Goal: Book appointment/travel/reservation

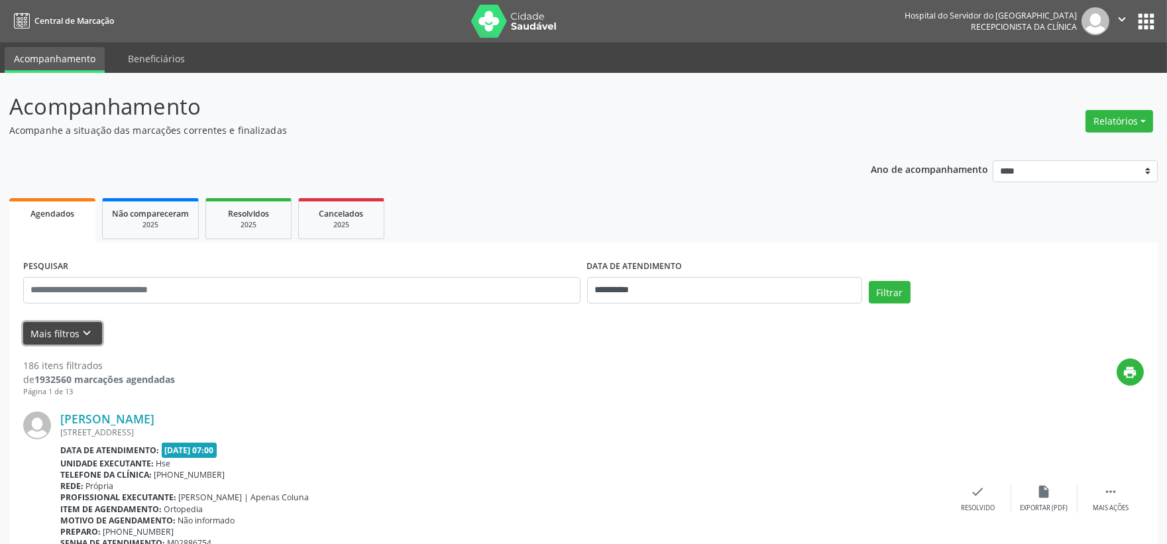
click at [60, 333] on button "Mais filtros keyboard_arrow_down" at bounding box center [62, 333] width 79 height 23
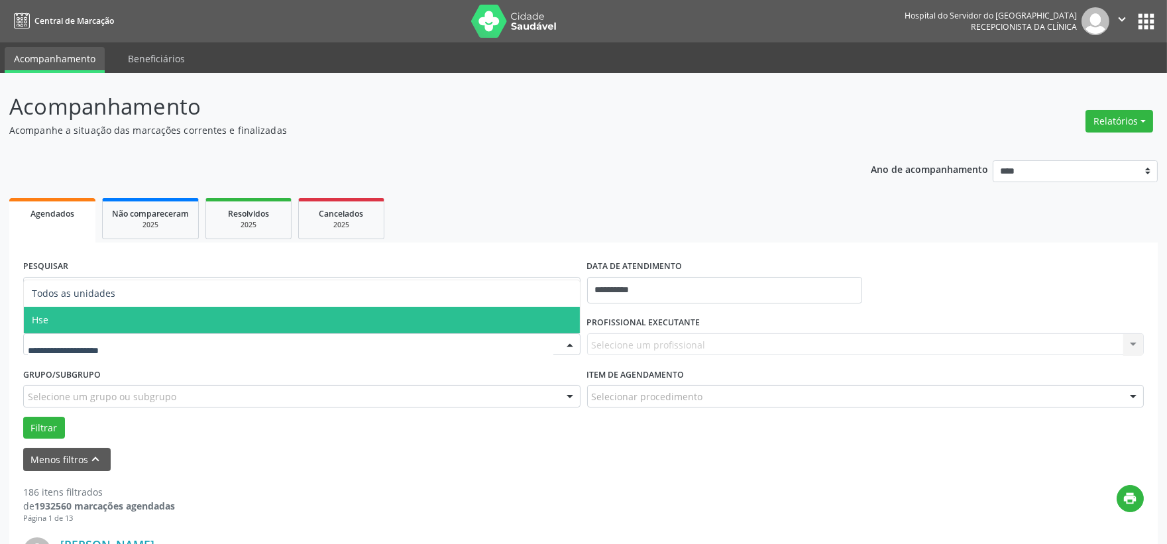
click at [104, 316] on span "Hse" at bounding box center [302, 320] width 556 height 27
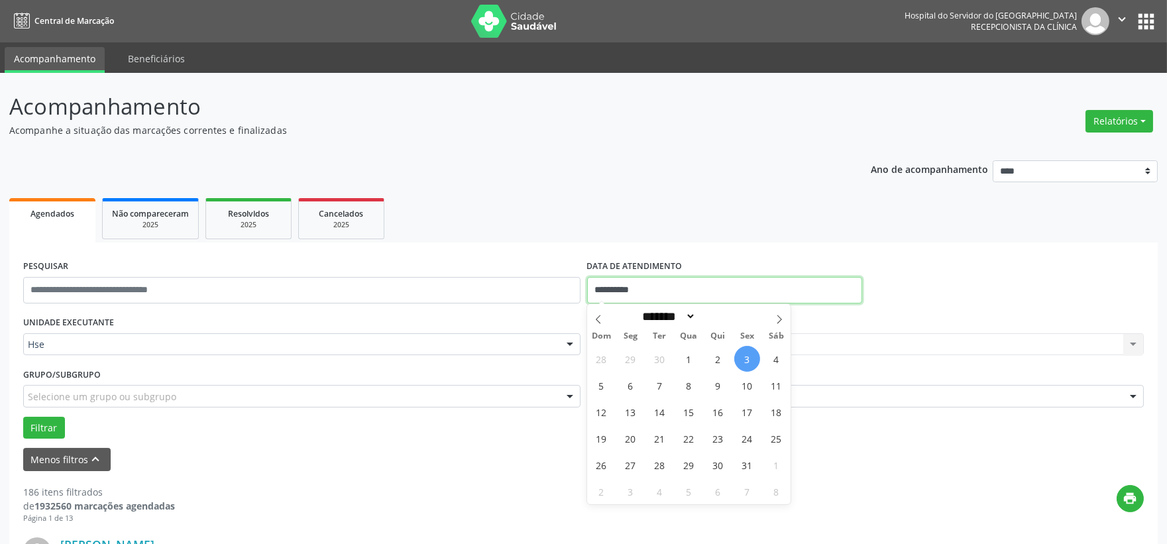
click at [670, 302] on body "**********" at bounding box center [583, 272] width 1167 height 544
click at [747, 354] on span "3" at bounding box center [748, 359] width 26 height 26
type input "**********"
click at [747, 357] on span "3" at bounding box center [748, 359] width 26 height 26
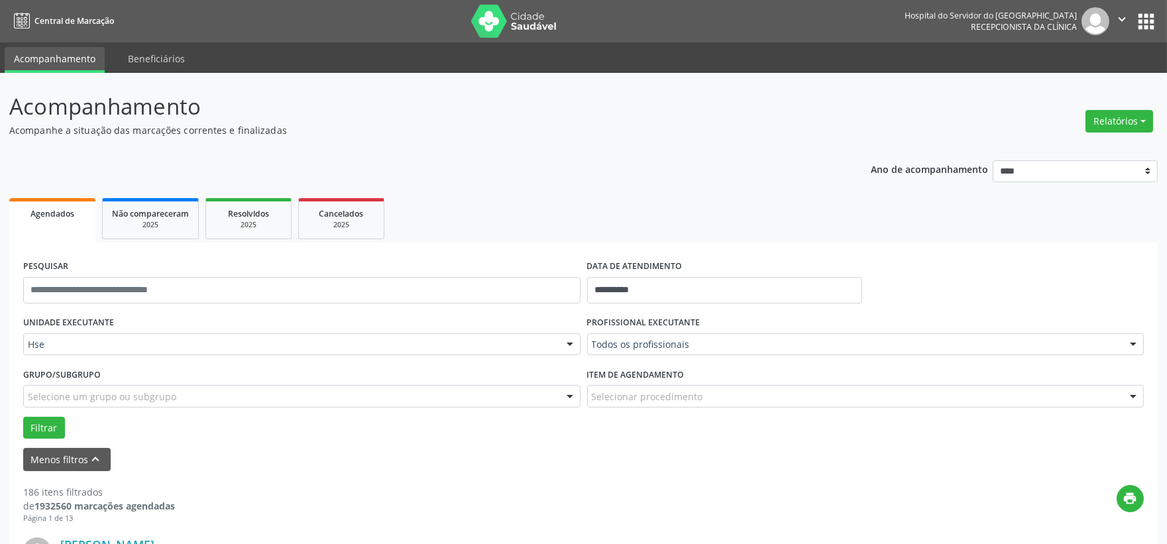
click at [748, 357] on div "PROFISSIONAL EXECUTANTE Todos os profissionais Todos os profissionais [PERSON_N…" at bounding box center [866, 339] width 564 height 52
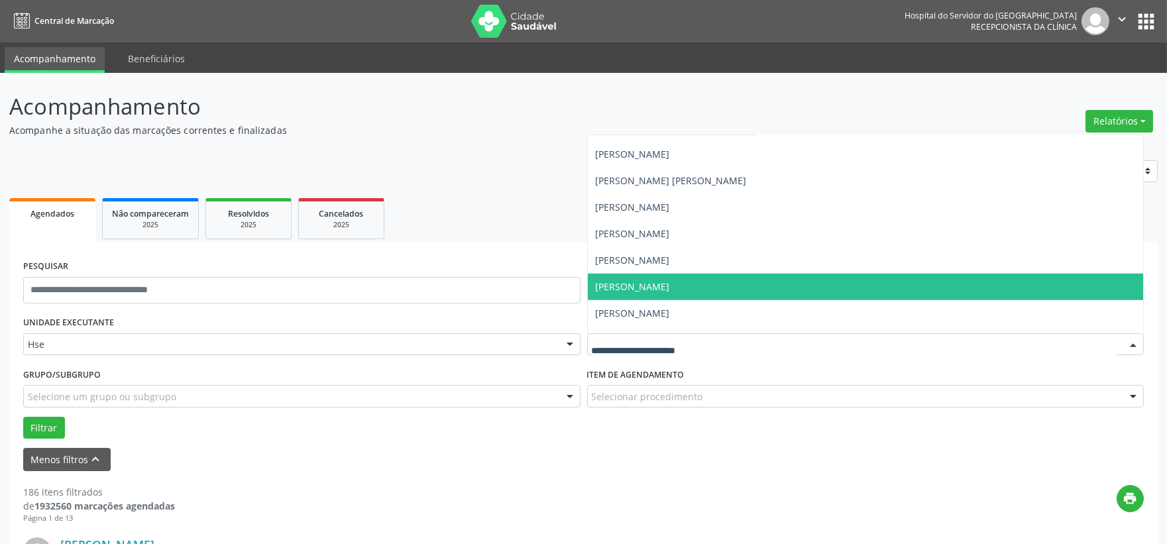
scroll to position [2873, 0]
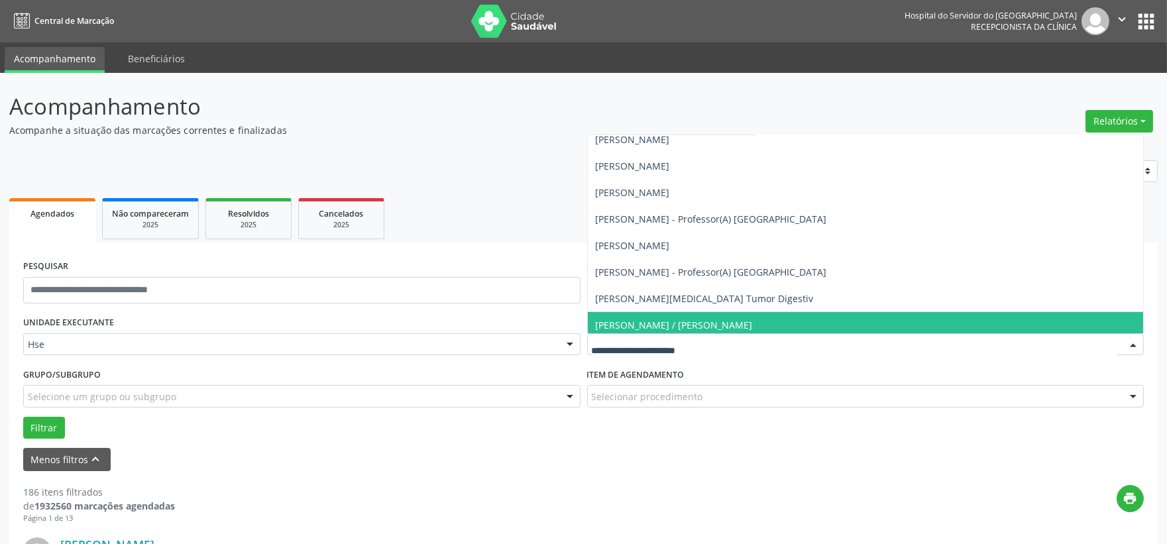
click at [601, 346] on input "text" at bounding box center [855, 351] width 526 height 27
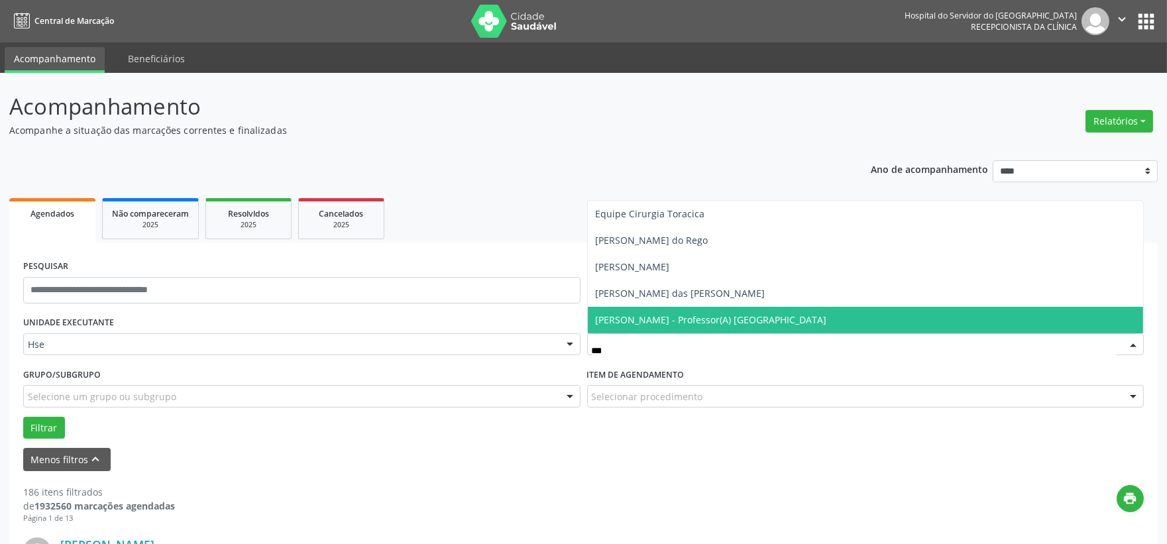
scroll to position [0, 0]
type input "******"
click at [638, 310] on span "[PERSON_NAME] - Professor(A) [GEOGRAPHIC_DATA]" at bounding box center [866, 320] width 556 height 27
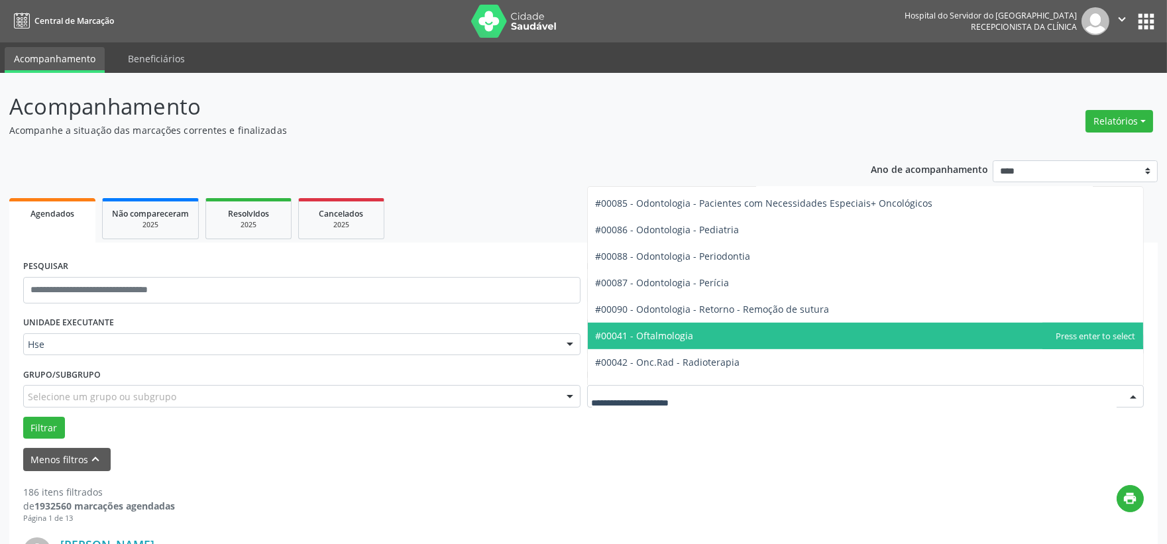
scroll to position [1767, 0]
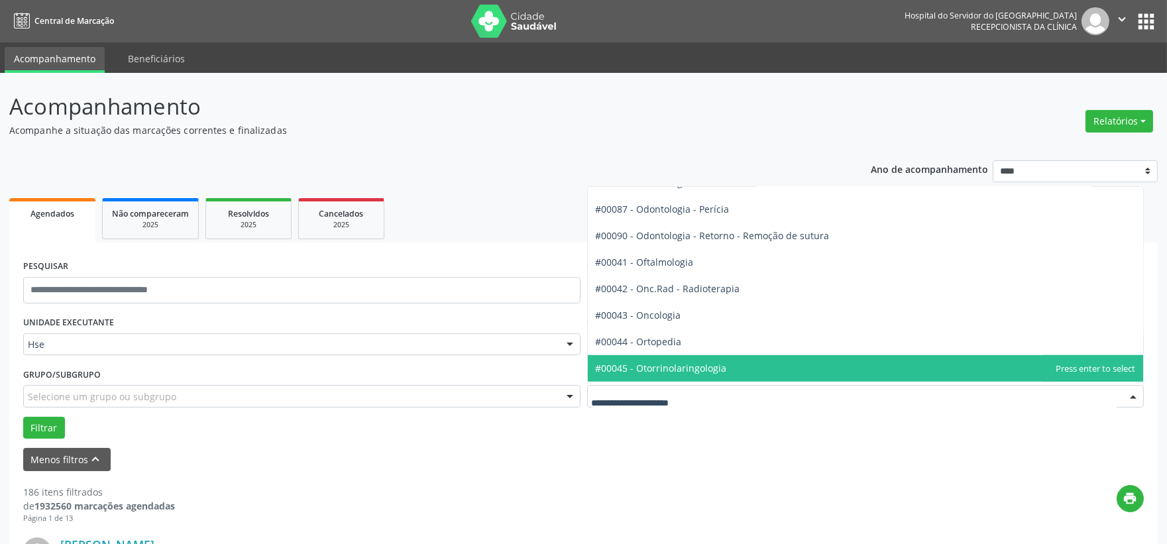
click at [662, 363] on span "#00045 - Otorrinolaringologia" at bounding box center [661, 368] width 131 height 13
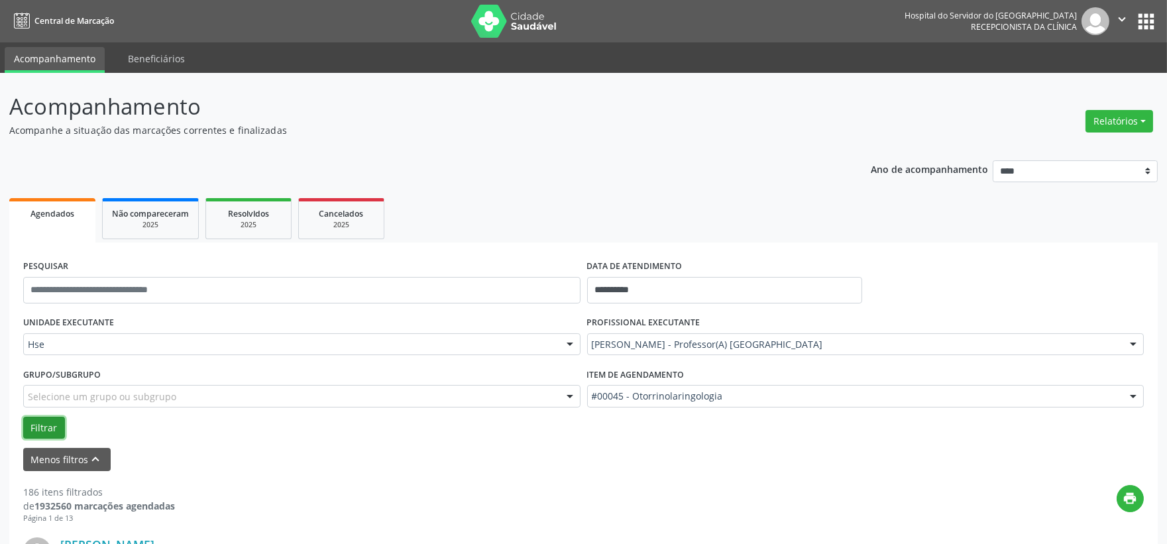
click at [40, 429] on button "Filtrar" at bounding box center [44, 428] width 42 height 23
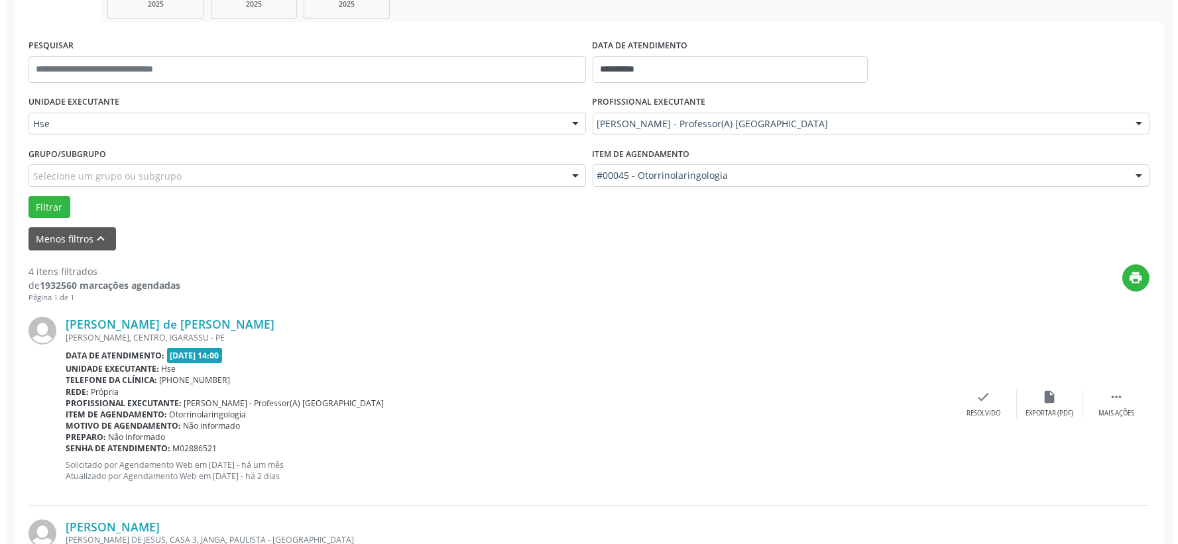
scroll to position [294, 0]
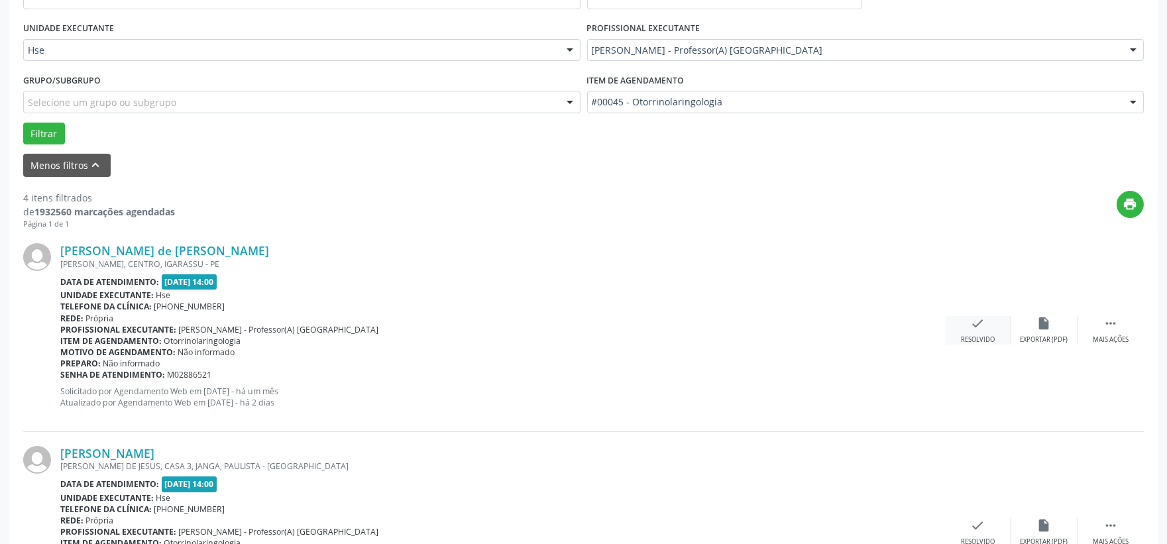
click at [976, 325] on icon "check" at bounding box center [978, 323] width 15 height 15
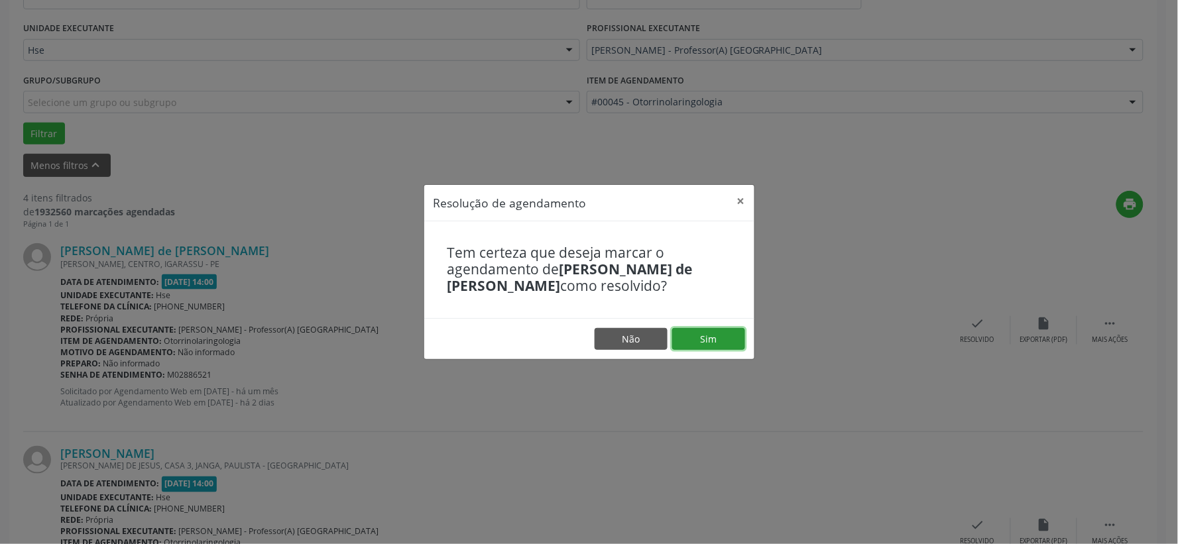
click at [716, 336] on button "Sim" at bounding box center [708, 339] width 73 height 23
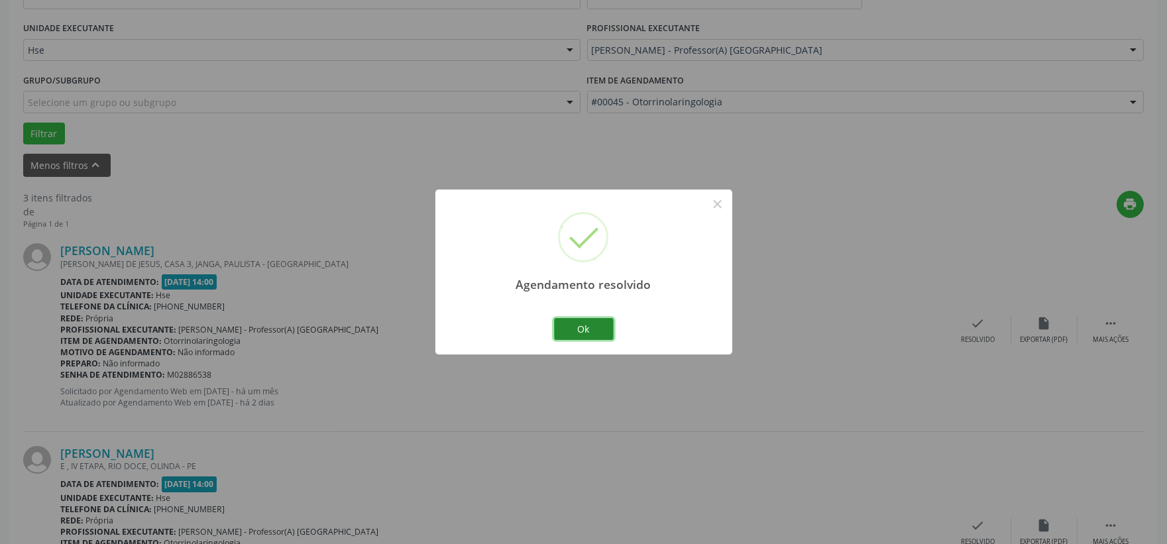
click at [579, 322] on button "Ok" at bounding box center [584, 329] width 60 height 23
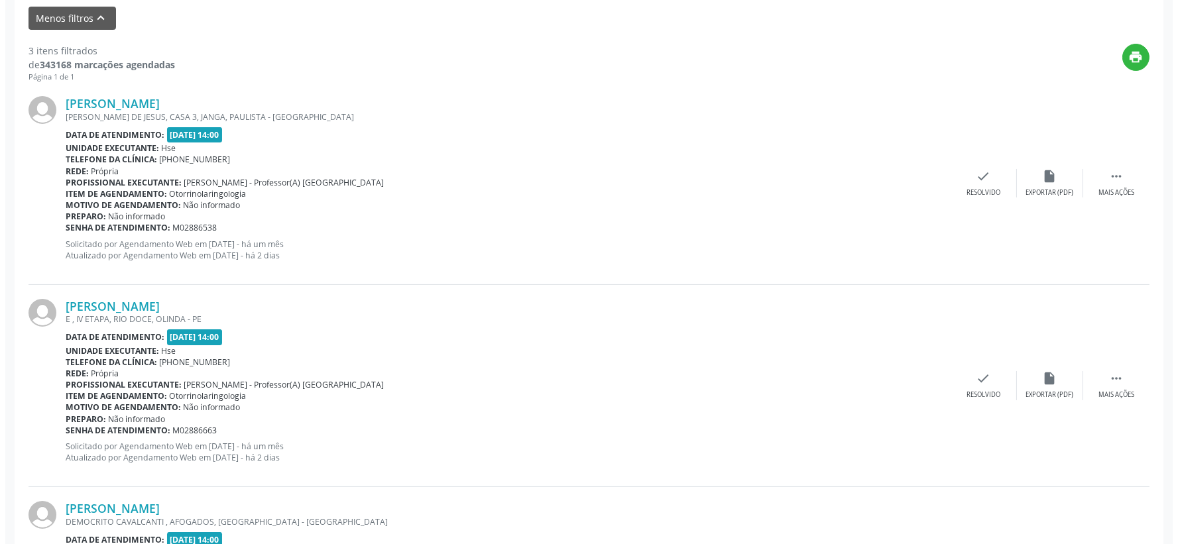
scroll to position [589, 0]
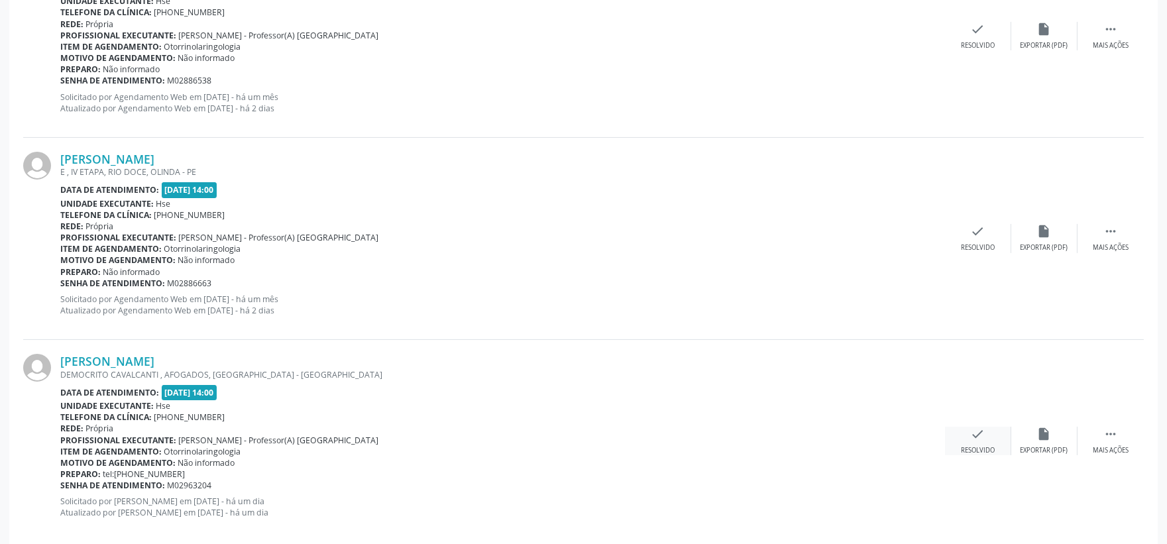
click at [975, 431] on icon "check" at bounding box center [978, 434] width 15 height 15
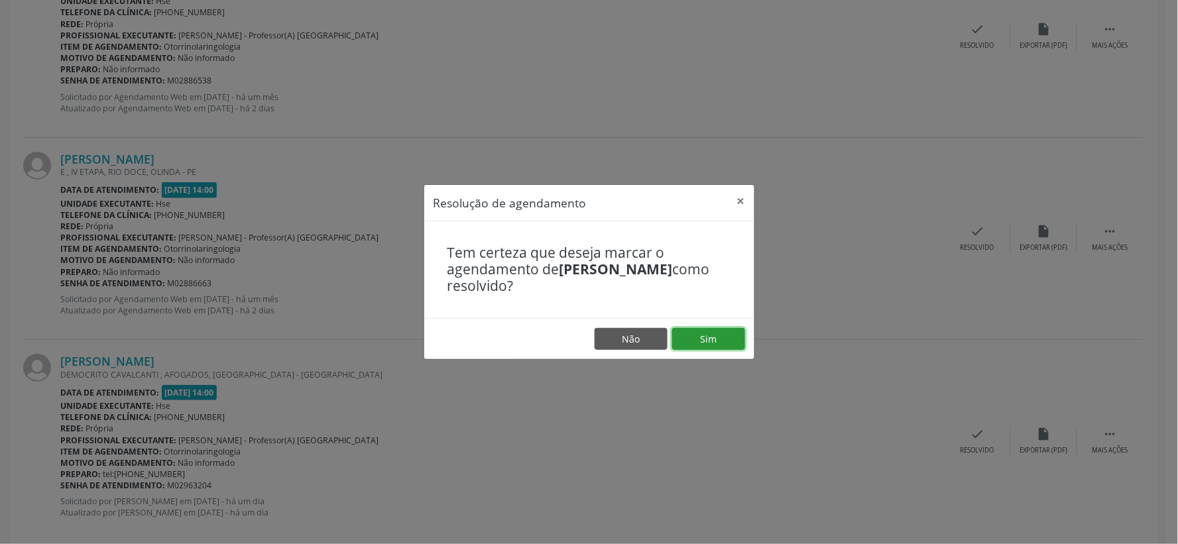
click at [713, 340] on button "Sim" at bounding box center [708, 339] width 73 height 23
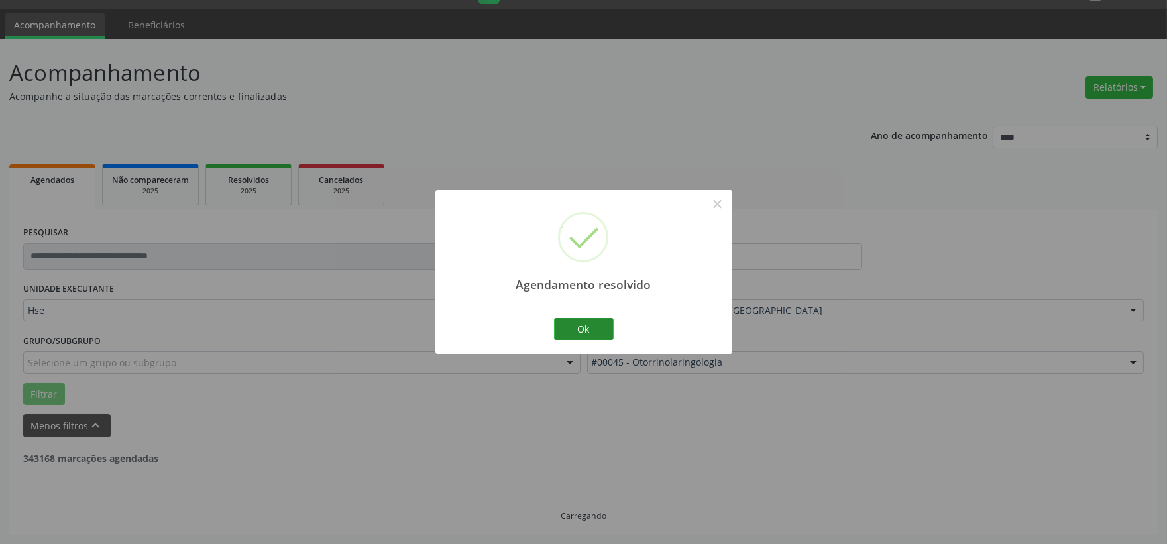
scroll to position [406, 0]
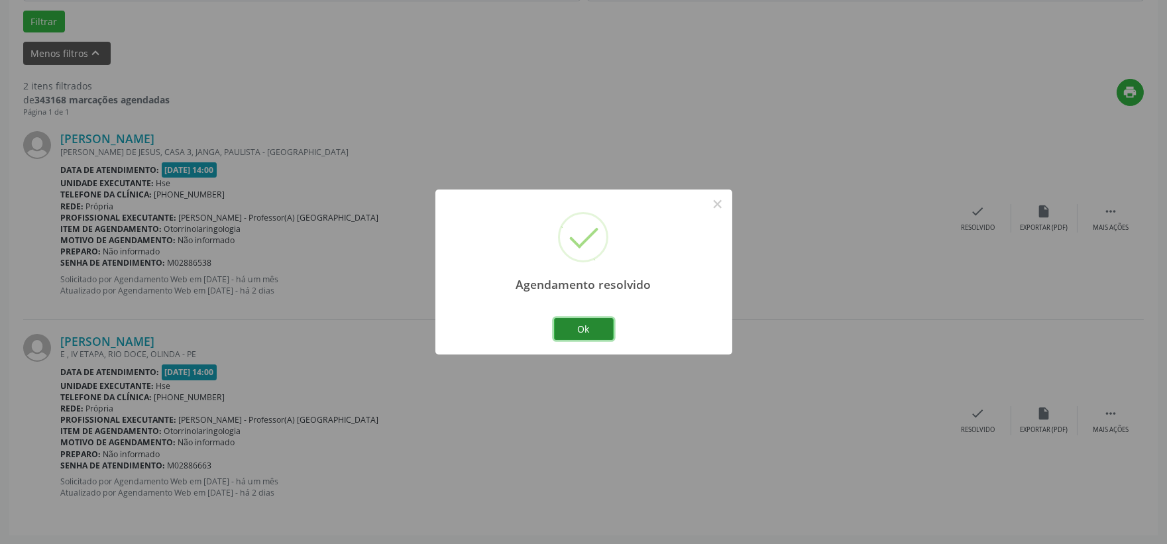
click at [578, 322] on button "Ok" at bounding box center [584, 329] width 60 height 23
